Goal: Find specific page/section: Find specific page/section

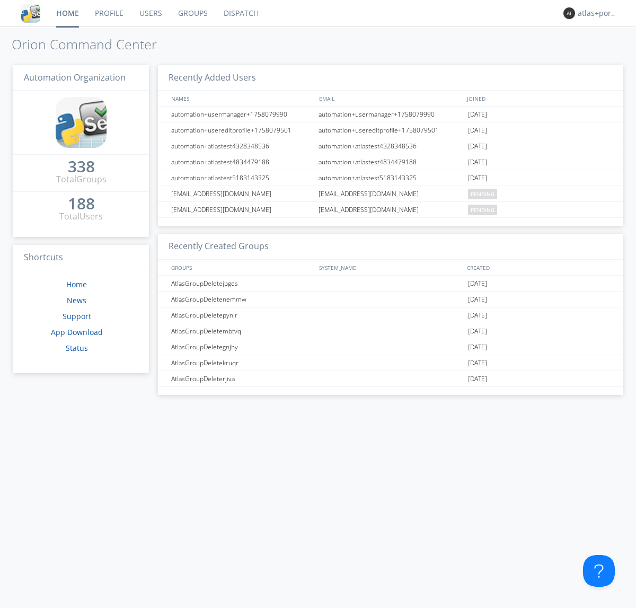
click at [240, 13] on link "Dispatch" at bounding box center [241, 13] width 51 height 26
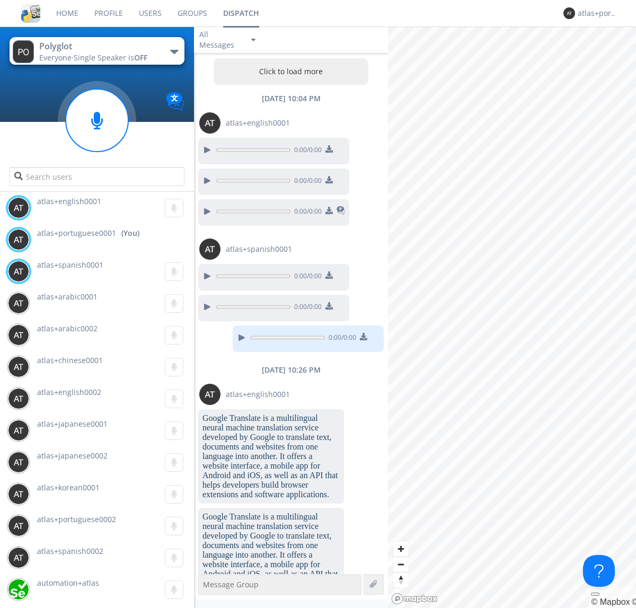
click at [288, 72] on button "Click to load more" at bounding box center [290, 71] width 155 height 26
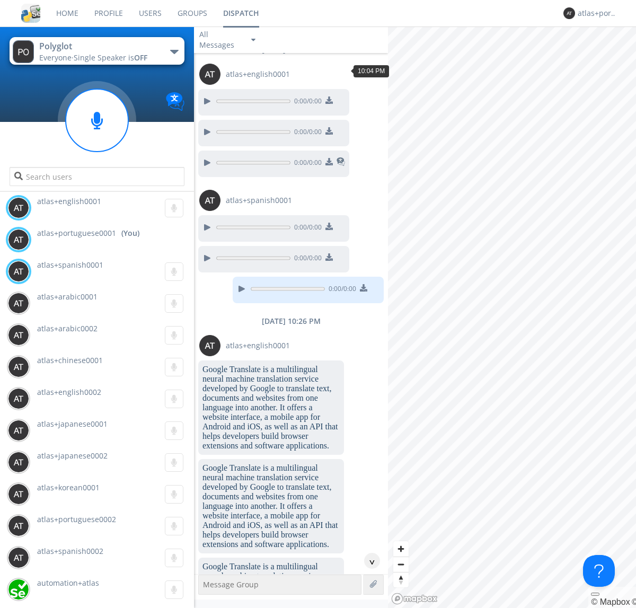
scroll to position [81, 0]
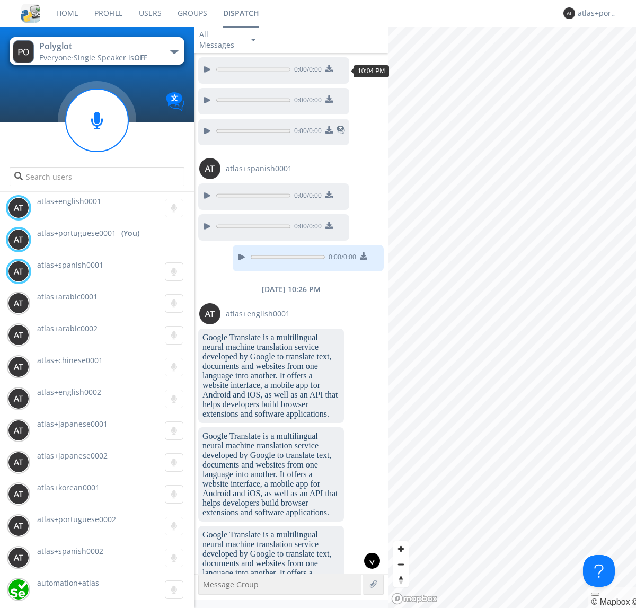
click at [368, 560] on div "^" at bounding box center [372, 561] width 16 height 16
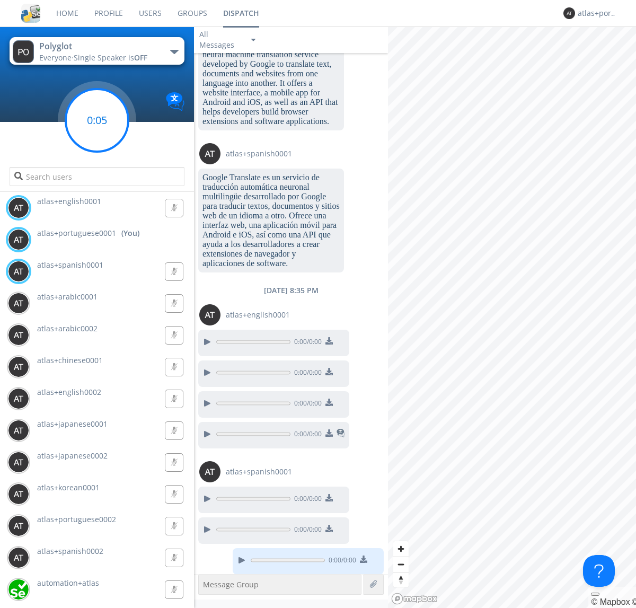
scroll to position [1089, 0]
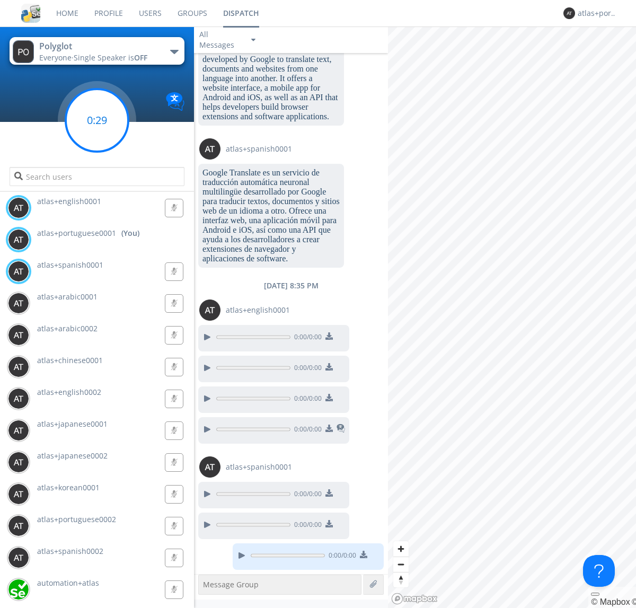
click at [97, 120] on g at bounding box center [97, 120] width 63 height 63
click at [594, 13] on div "atlas+portuguese0001" at bounding box center [597, 13] width 40 height 11
